Goal: Navigation & Orientation: Understand site structure

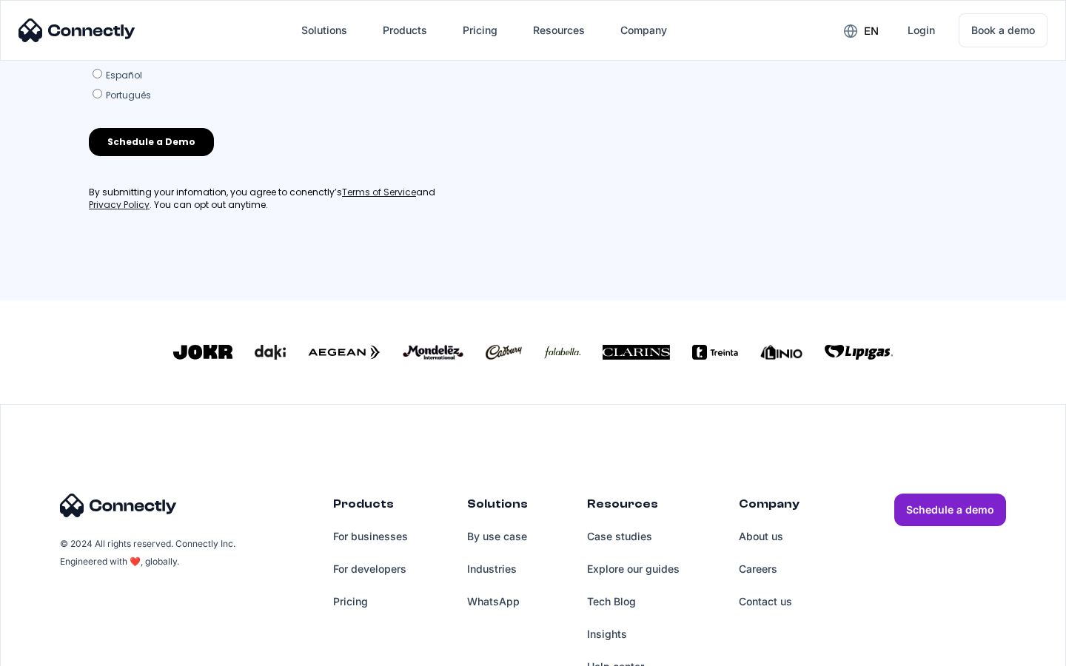
scroll to position [636, 0]
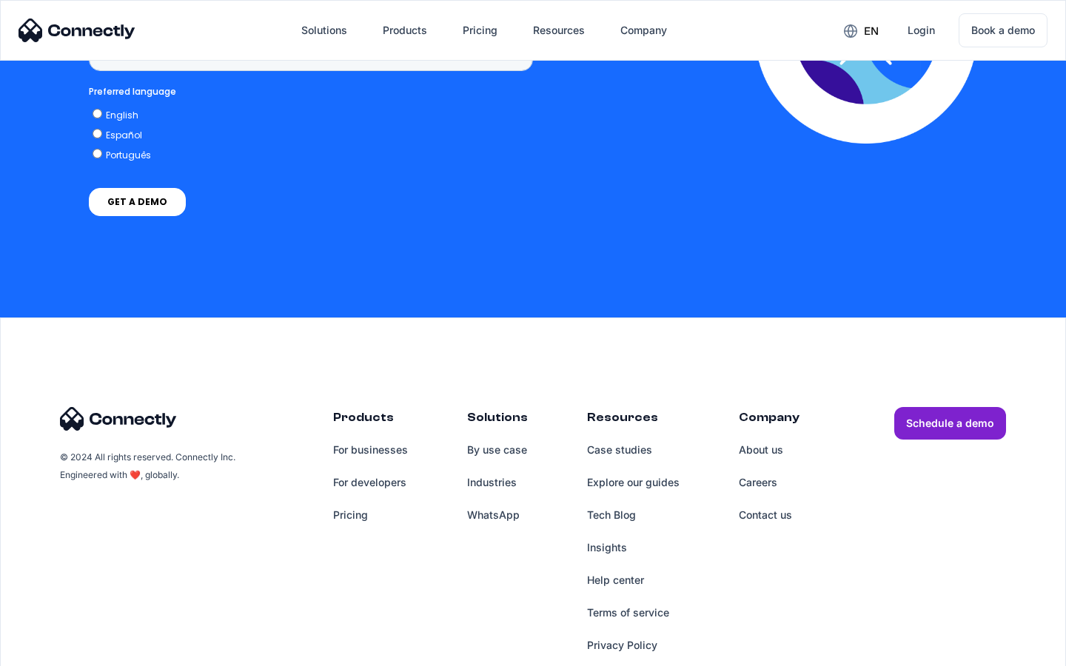
scroll to position [1109, 0]
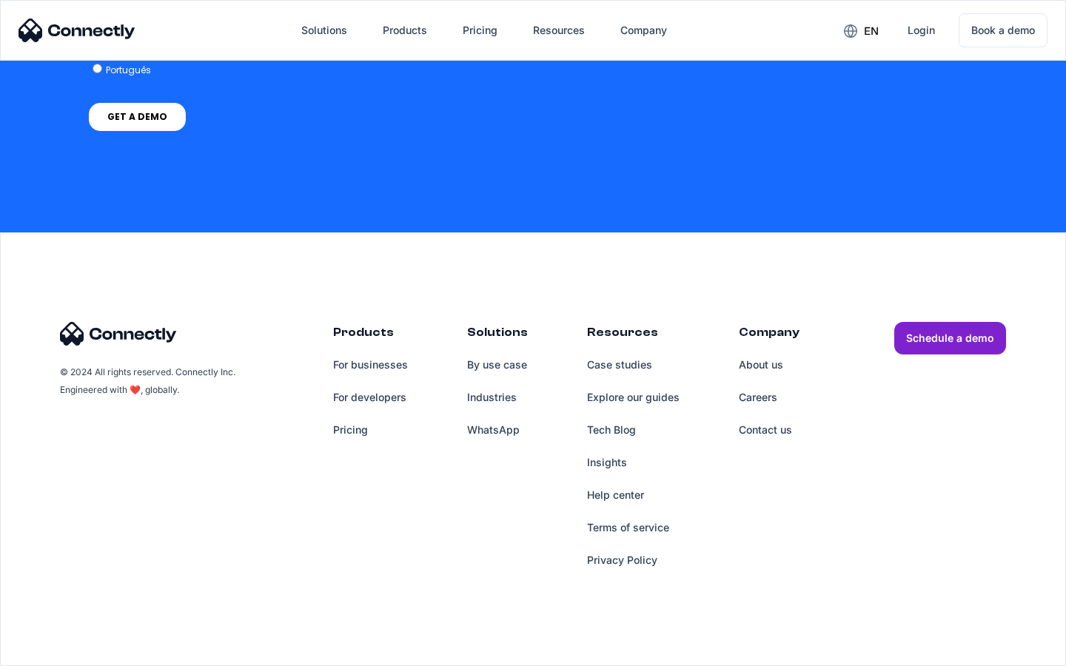
scroll to position [4305, 0]
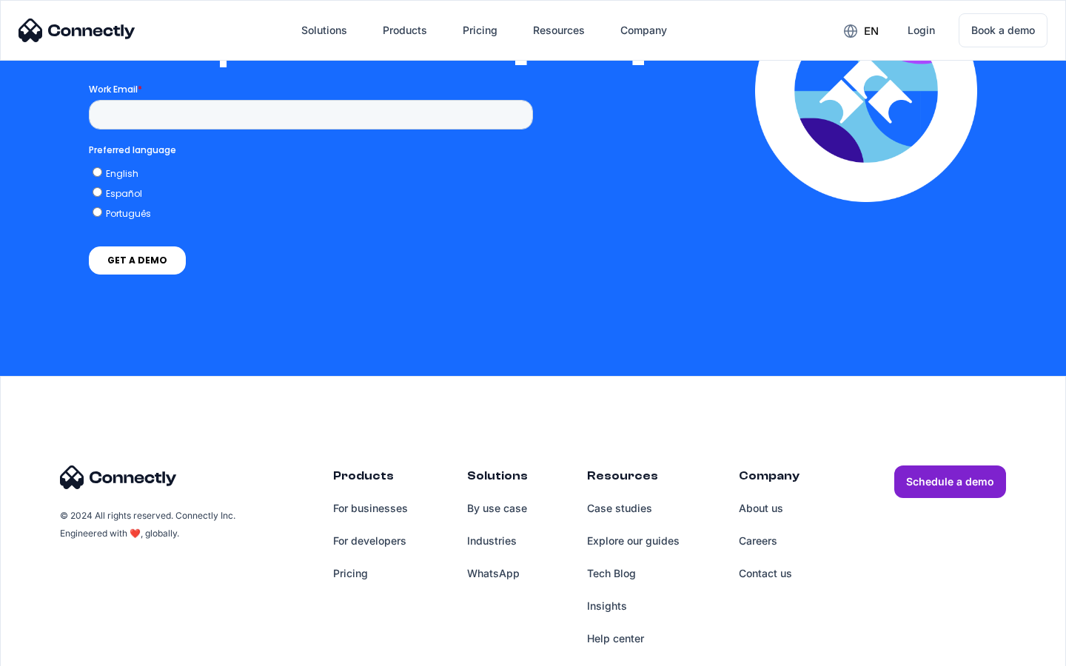
scroll to position [3237, 0]
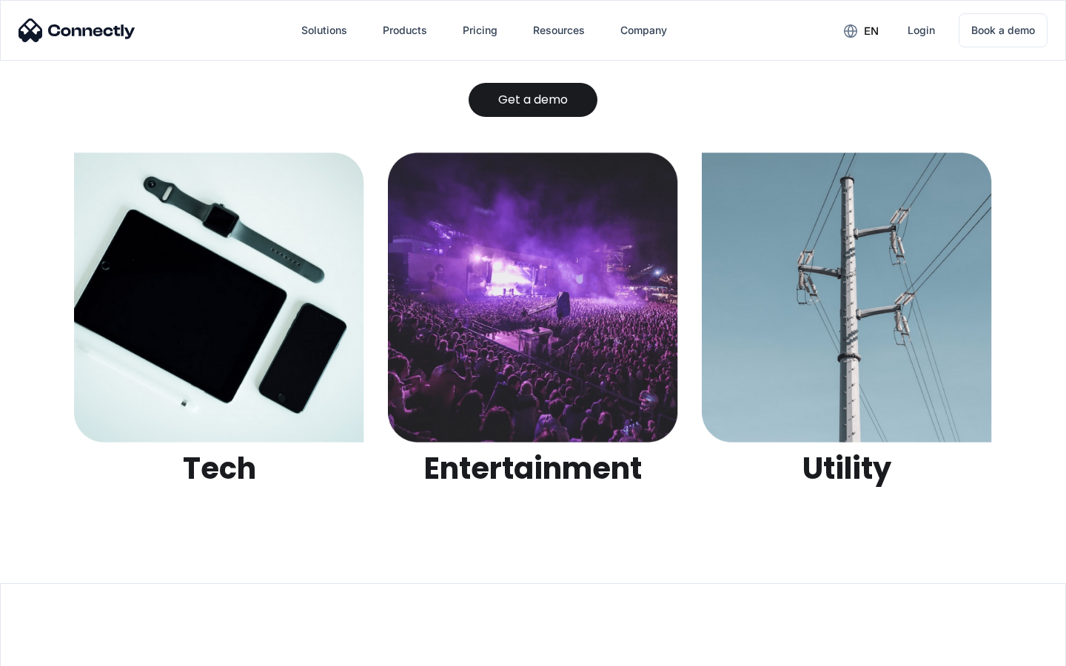
scroll to position [4672, 0]
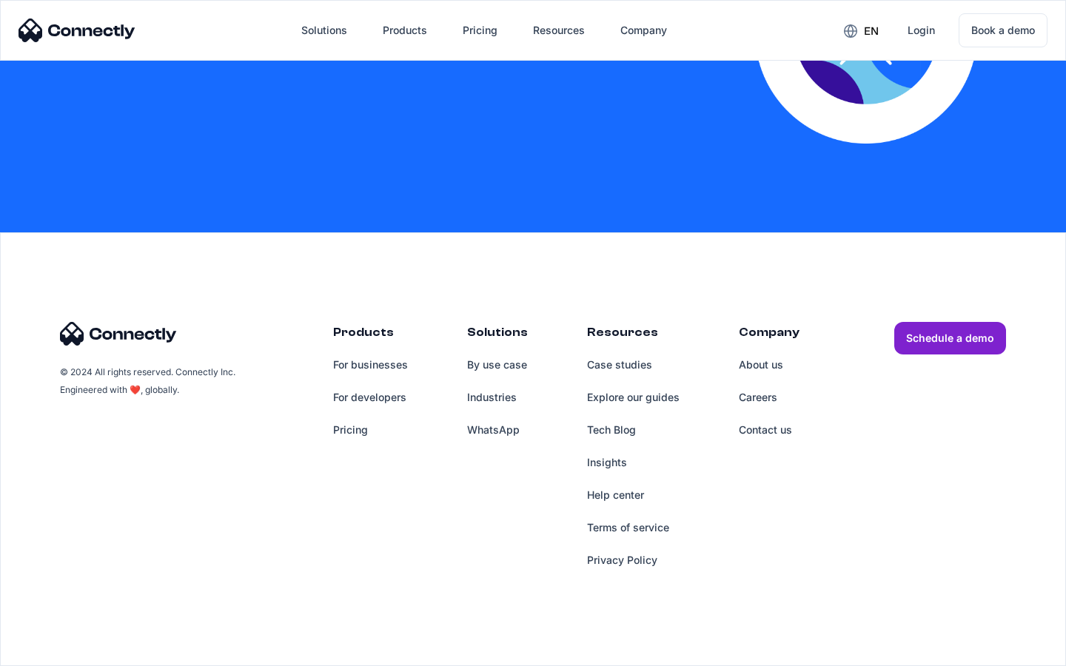
scroll to position [3012, 0]
